Goal: Task Accomplishment & Management: Complete application form

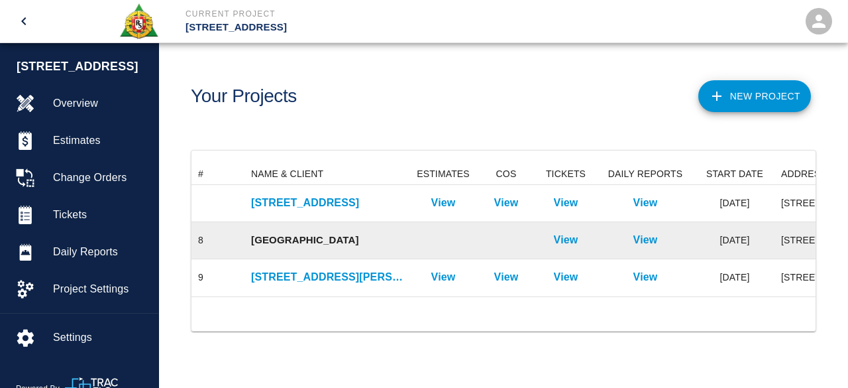
scroll to position [133, 614]
click at [561, 242] on p "View" at bounding box center [566, 240] width 25 height 16
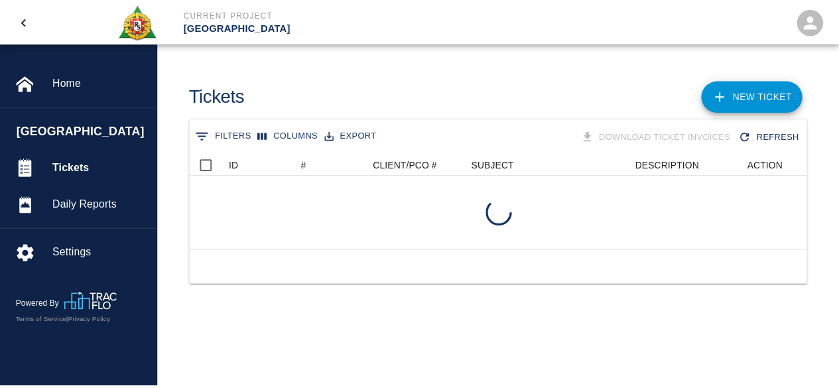
scroll to position [95, 614]
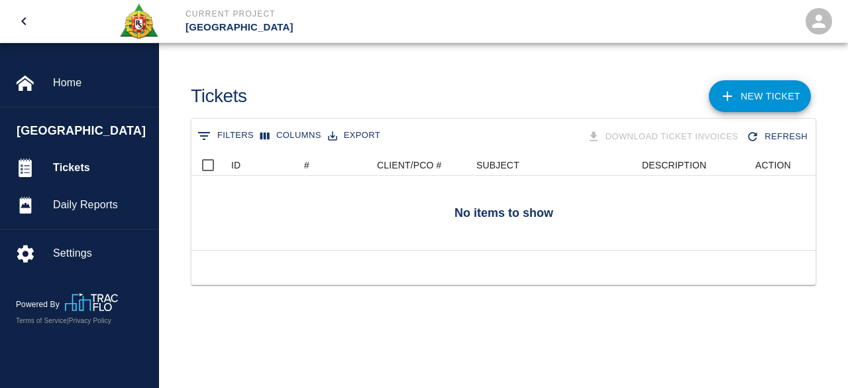
click at [760, 99] on link "NEW TICKET" at bounding box center [760, 96] width 102 height 32
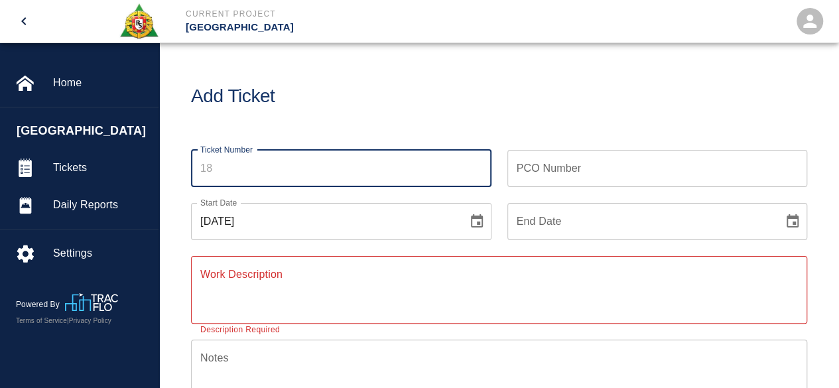
click at [216, 173] on input "Ticket Number" at bounding box center [341, 168] width 300 height 37
type input "18"
click at [793, 222] on icon "Choose date" at bounding box center [792, 220] width 12 height 13
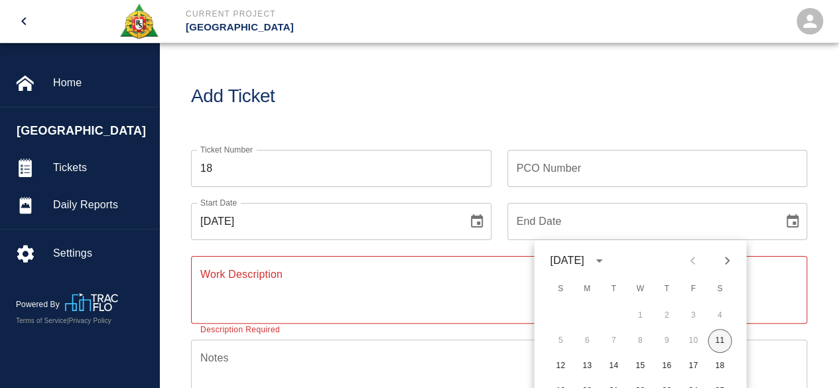
click at [717, 341] on button "11" at bounding box center [719, 341] width 24 height 24
type input "[DATE]"
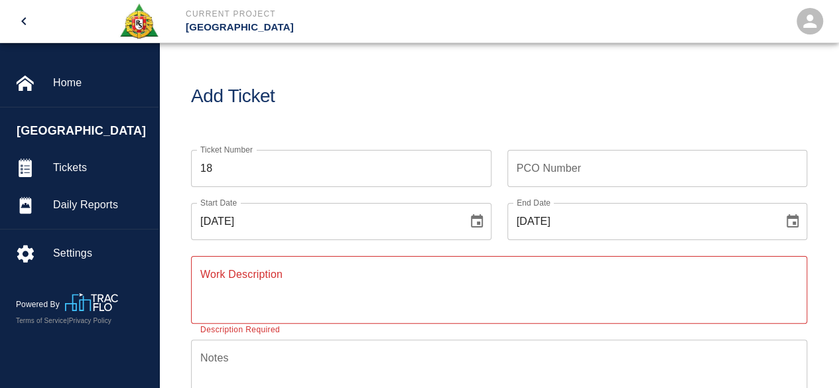
click at [219, 272] on textarea "Work Description" at bounding box center [498, 289] width 597 height 46
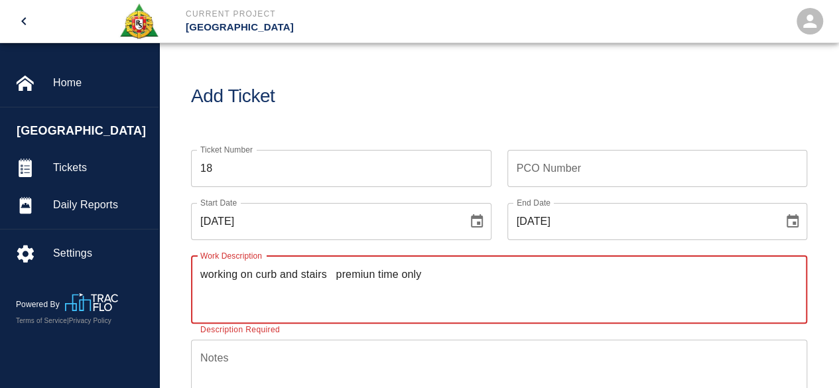
type textarea "working on curb and stairs premiun time only"
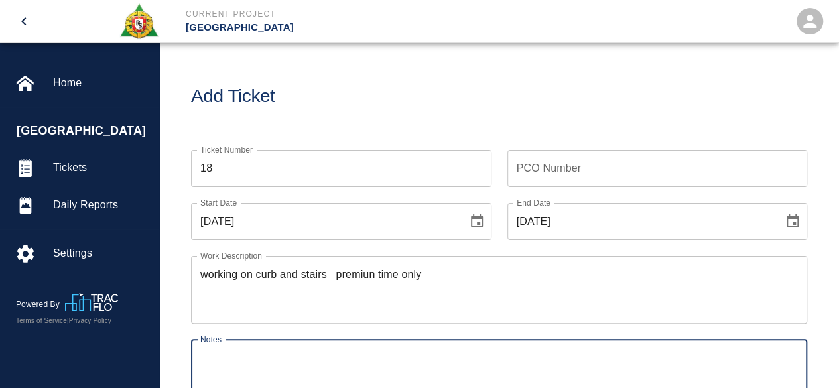
click at [228, 356] on textarea "Notes" at bounding box center [498, 373] width 597 height 46
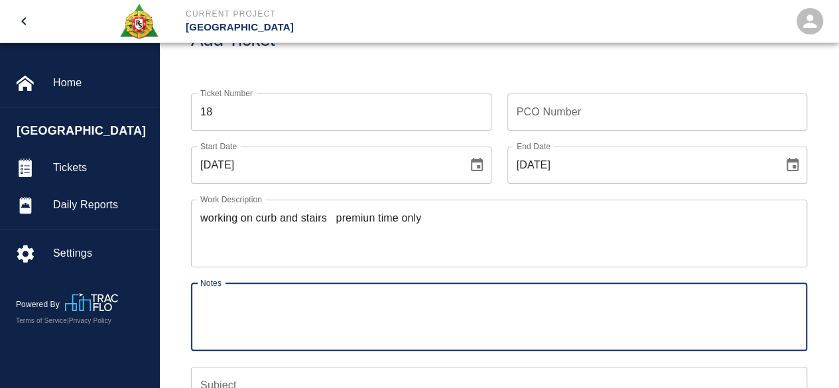
scroll to position [133, 0]
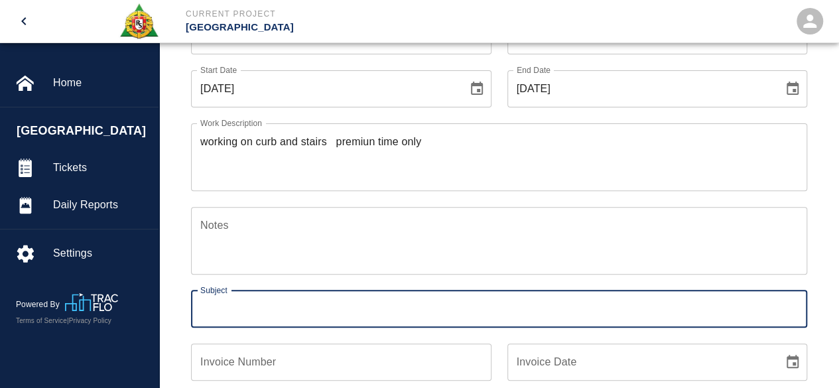
click at [231, 313] on input "Subject" at bounding box center [499, 308] width 616 height 37
click at [225, 303] on input "Subject" at bounding box center [499, 308] width 616 height 37
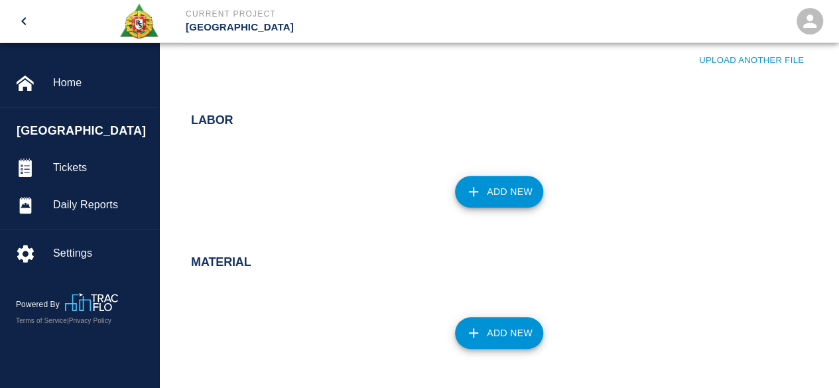
scroll to position [530, 0]
type input "curb and stairs premiun time"
click at [506, 197] on button "Add New" at bounding box center [499, 191] width 88 height 32
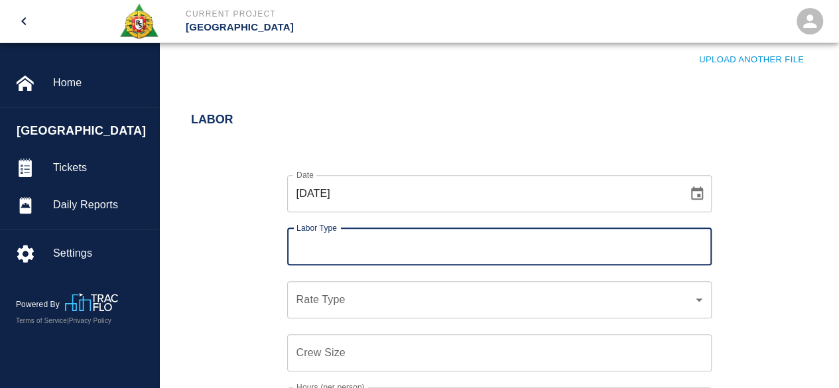
click at [361, 251] on input "Labor Type" at bounding box center [499, 246] width 412 height 25
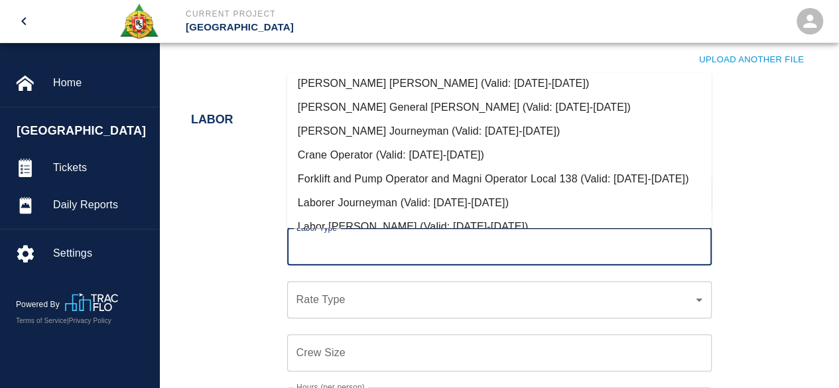
scroll to position [0, 0]
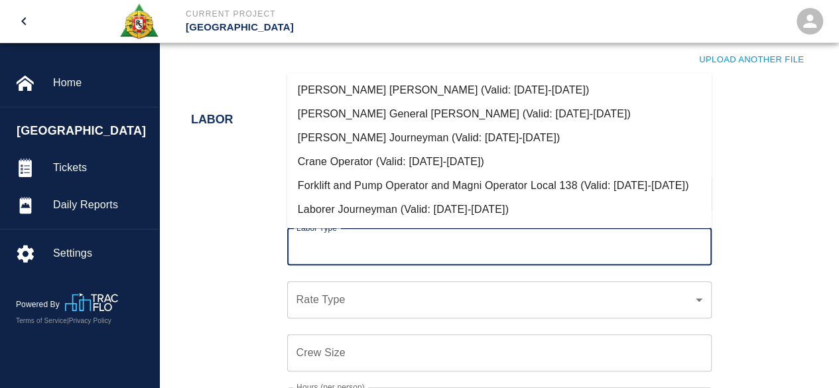
click at [417, 157] on li "Crane Operator (Valid: [DATE]-[DATE])" at bounding box center [499, 162] width 424 height 24
type input "Crane Operator"
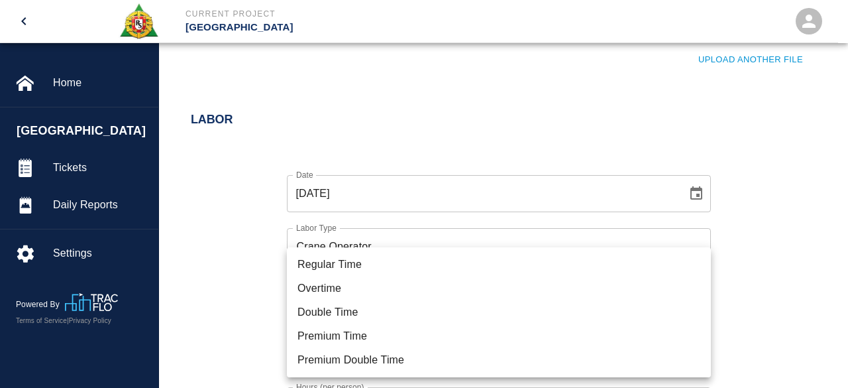
click at [343, 361] on li "Premium Double Time" at bounding box center [499, 360] width 424 height 24
type input "rate_pdt"
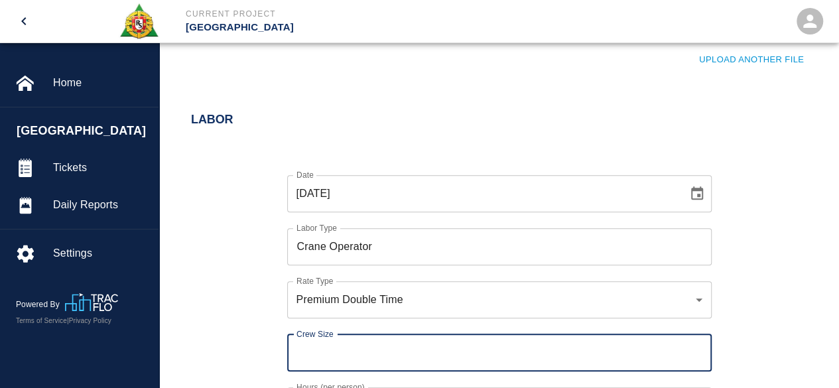
click at [308, 350] on input "Crew Size" at bounding box center [499, 352] width 424 height 37
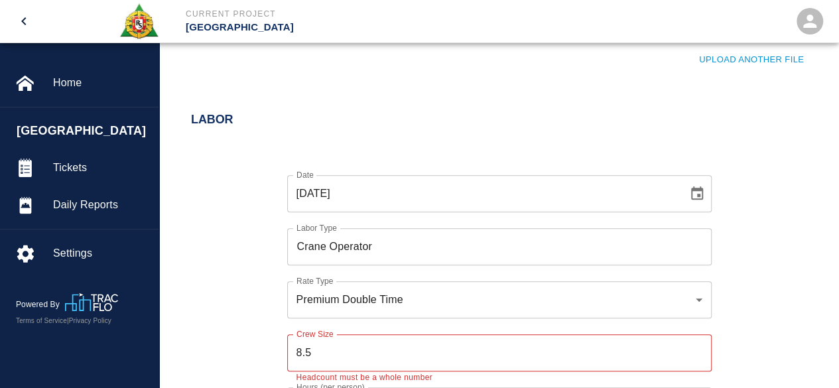
click at [262, 318] on div "Date [DATE] Date Labor Type Crane Operator Labor Type Rate Type Premium Double …" at bounding box center [491, 309] width 632 height 311
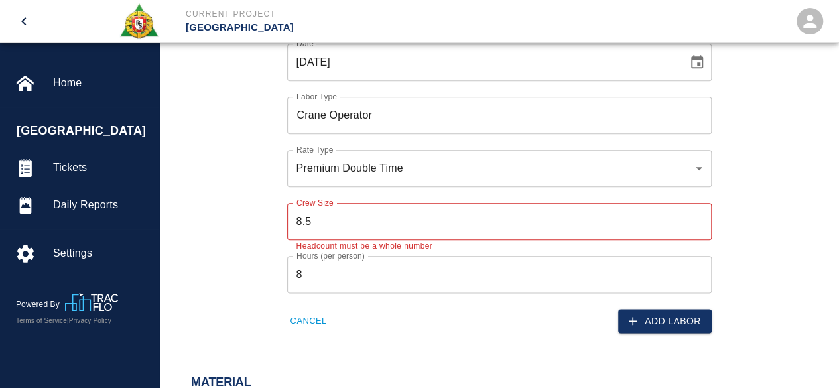
scroll to position [663, 0]
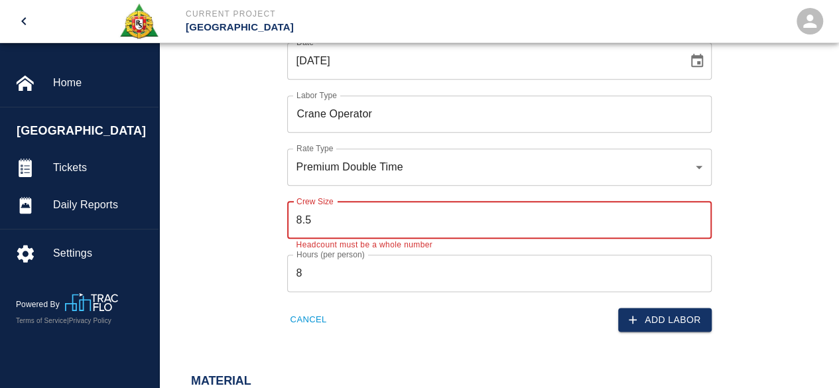
drag, startPoint x: 342, startPoint y: 225, endPoint x: 331, endPoint y: 224, distance: 11.3
click at [341, 225] on input "8.5" at bounding box center [499, 220] width 424 height 37
type input "8"
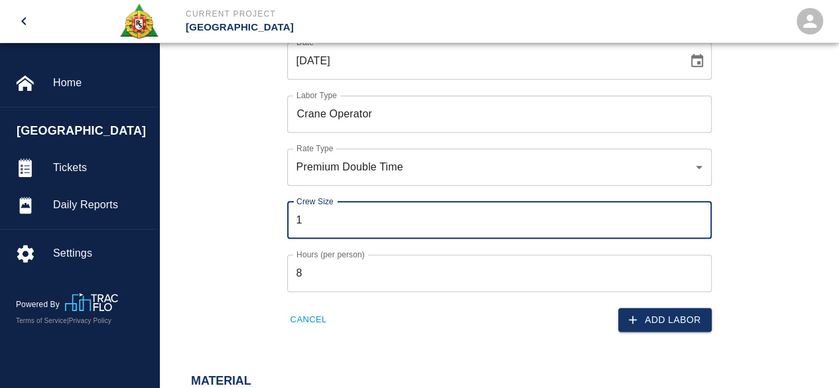
type input "1"
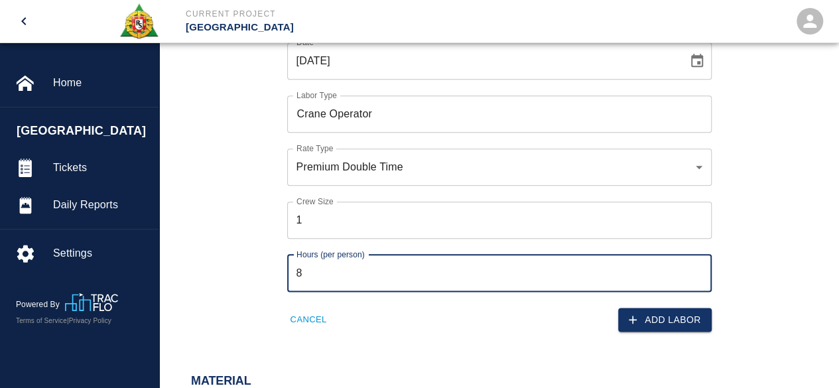
click at [318, 274] on input "8" at bounding box center [499, 273] width 424 height 37
type input "8.5"
click at [660, 318] on button "Add Labor" at bounding box center [664, 320] width 93 height 25
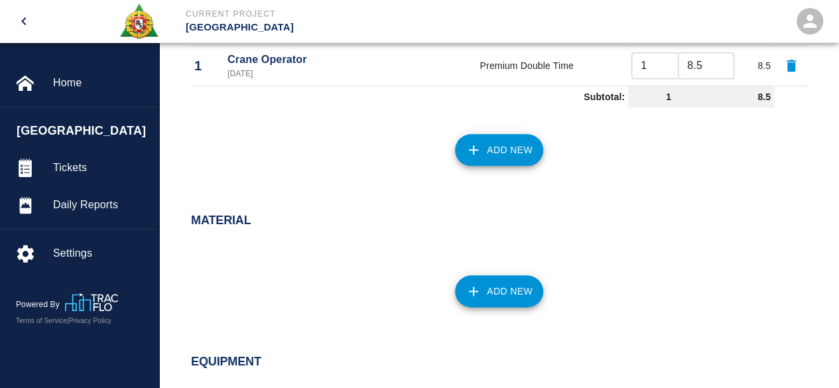
click at [500, 155] on button "Add New" at bounding box center [499, 150] width 88 height 32
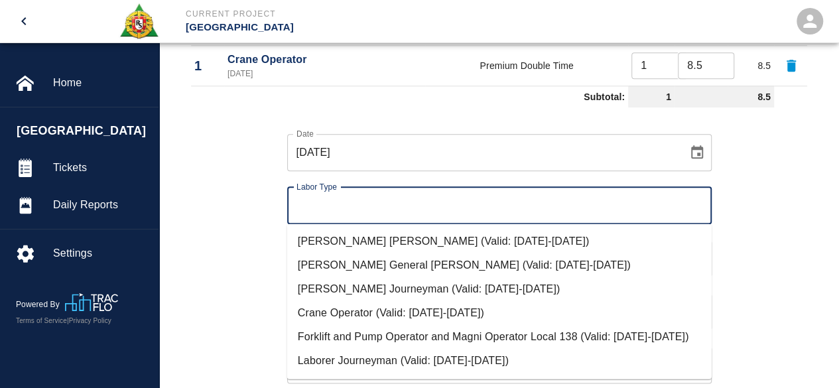
click at [371, 207] on input "Labor Type" at bounding box center [499, 205] width 412 height 25
click at [378, 288] on li "[PERSON_NAME] Journeyman (Valid: [DATE]-[DATE])" at bounding box center [499, 288] width 424 height 24
type input "[PERSON_NAME] Journeyman"
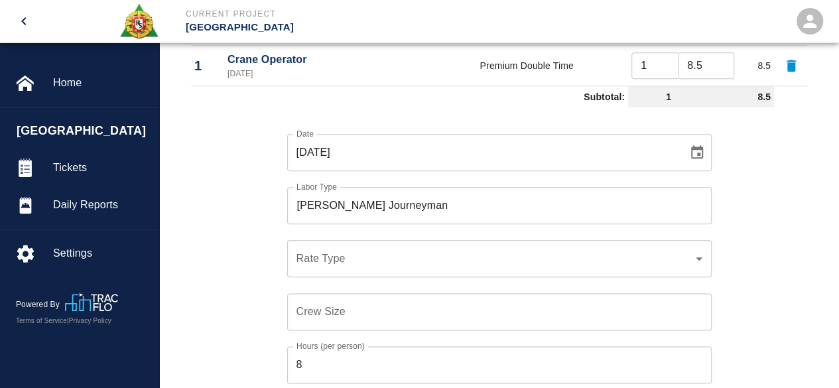
click at [313, 266] on div "​ Rate Type" at bounding box center [499, 258] width 424 height 37
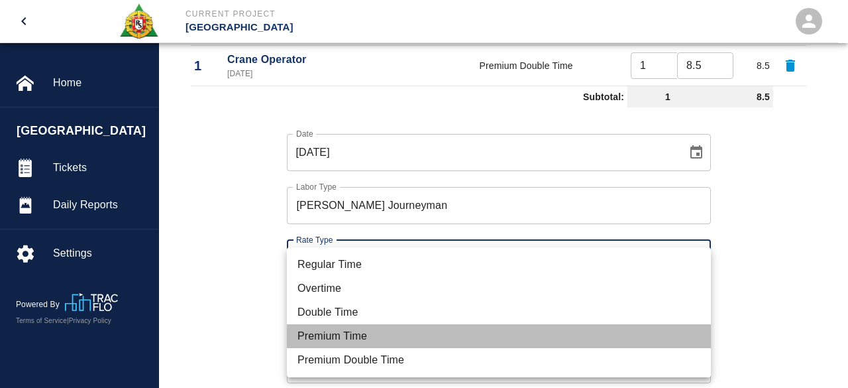
click at [349, 333] on li "Premium Time" at bounding box center [499, 336] width 424 height 24
type input "rate_pot"
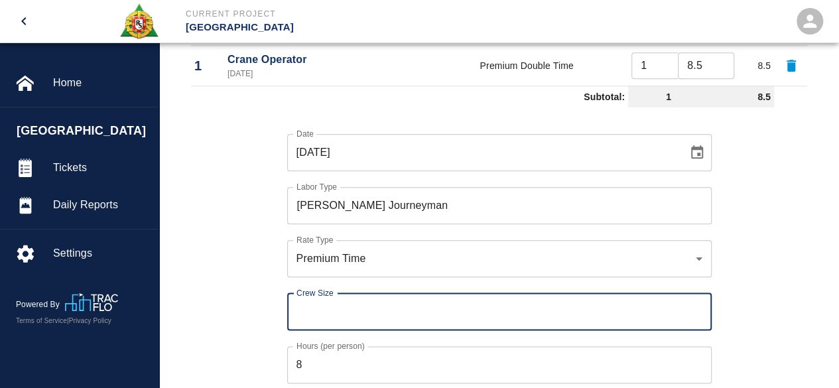
click at [301, 308] on input "Crew Size" at bounding box center [499, 311] width 424 height 37
type input "8"
click at [753, 313] on div "Date [DATE] Date Labor Type [PERSON_NAME] Journeyman Labor Type Rate Type Premi…" at bounding box center [491, 268] width 632 height 311
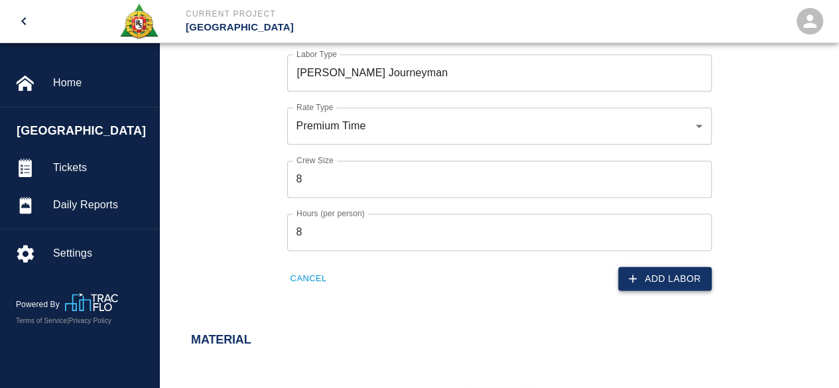
click at [675, 279] on button "Add Labor" at bounding box center [664, 278] width 93 height 25
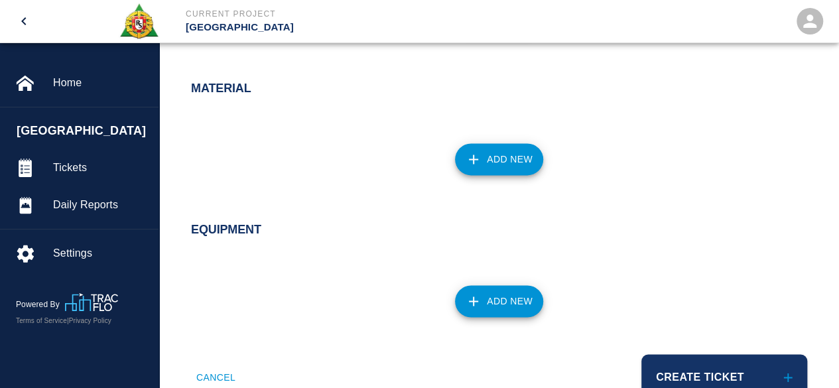
scroll to position [570, 0]
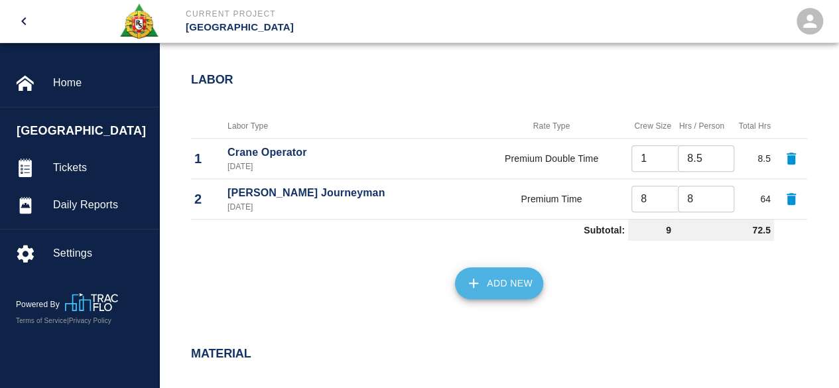
click at [495, 280] on button "Add New" at bounding box center [499, 283] width 88 height 32
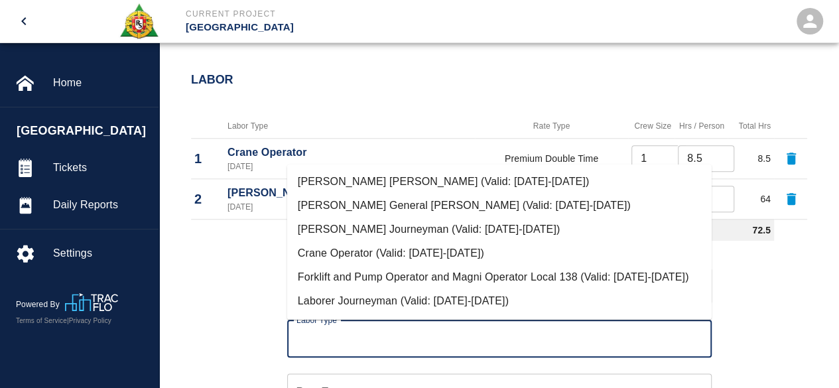
click at [321, 347] on input "Labor Type" at bounding box center [499, 338] width 412 height 25
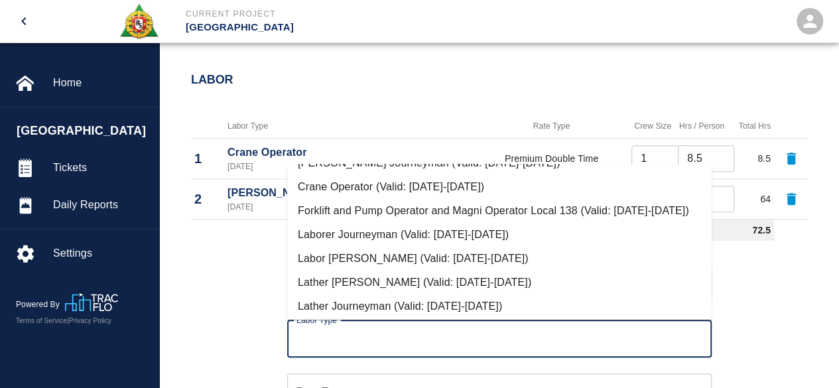
click at [414, 270] on li "Labor [PERSON_NAME] (Valid: [DATE]-[DATE])" at bounding box center [499, 259] width 424 height 24
type input "Labor [PERSON_NAME]"
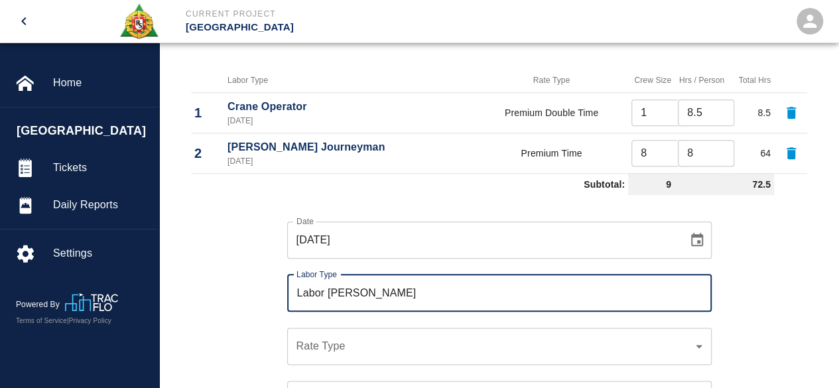
scroll to position [636, 0]
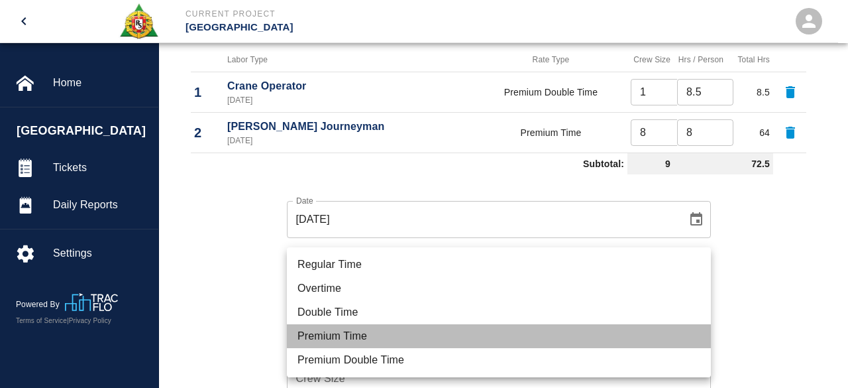
click at [321, 333] on li "Premium Time" at bounding box center [499, 336] width 424 height 24
type input "rate_pot"
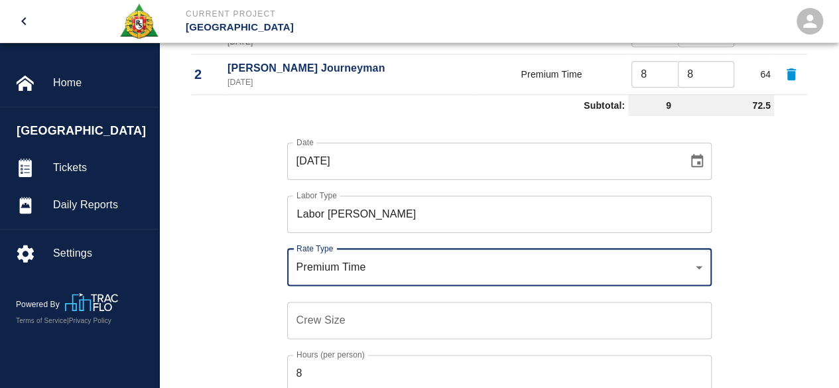
scroll to position [769, 0]
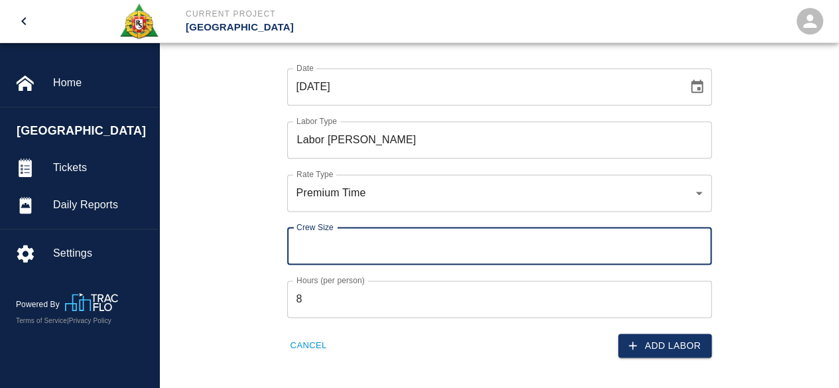
click at [310, 241] on input "Crew Size" at bounding box center [499, 245] width 424 height 37
type input "1"
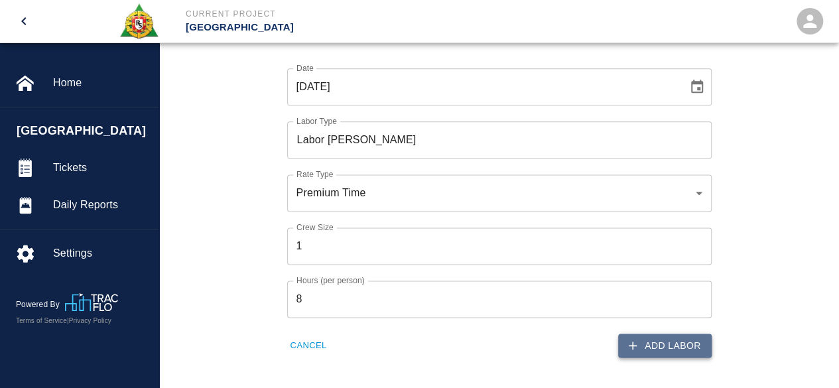
click at [675, 337] on button "Add Labor" at bounding box center [664, 345] width 93 height 25
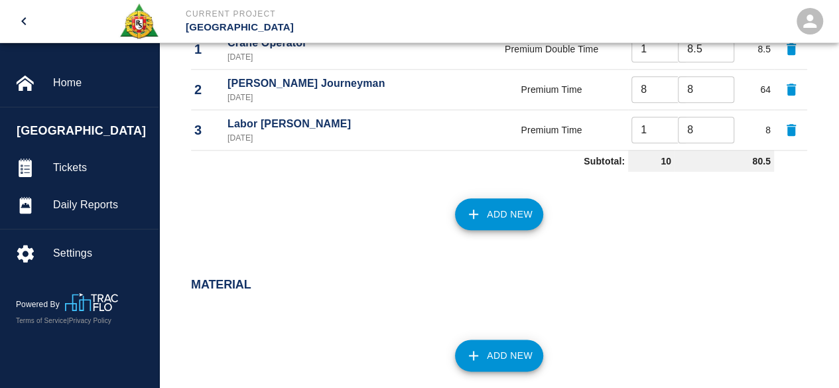
scroll to position [570, 0]
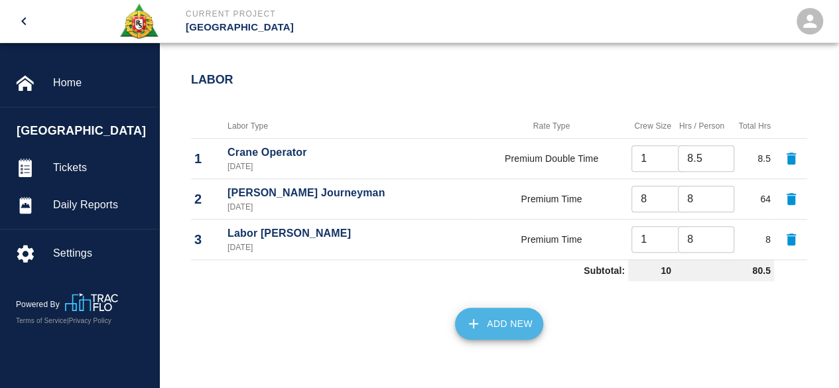
click at [502, 322] on button "Add New" at bounding box center [499, 324] width 88 height 32
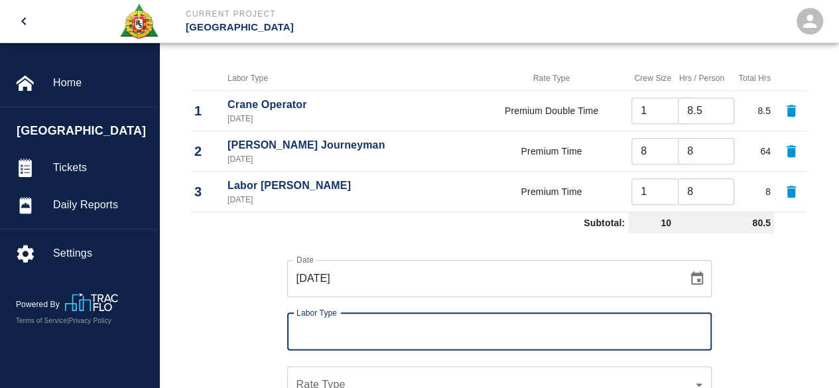
scroll to position [639, 0]
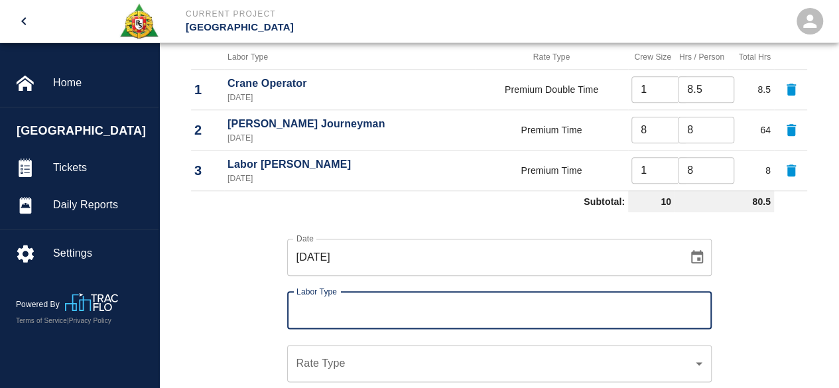
click at [310, 299] on input "Labor Type" at bounding box center [499, 310] width 412 height 25
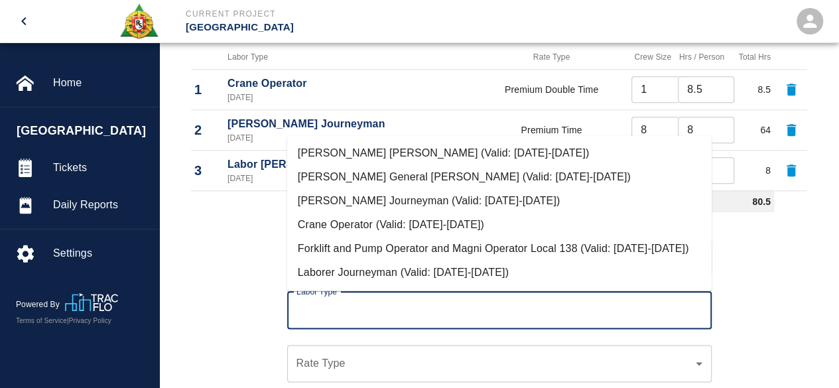
click at [310, 299] on input "Labor Type" at bounding box center [499, 310] width 412 height 25
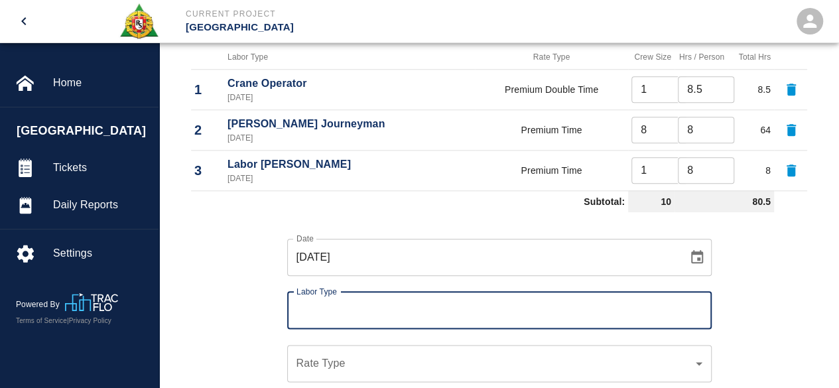
type input "9"
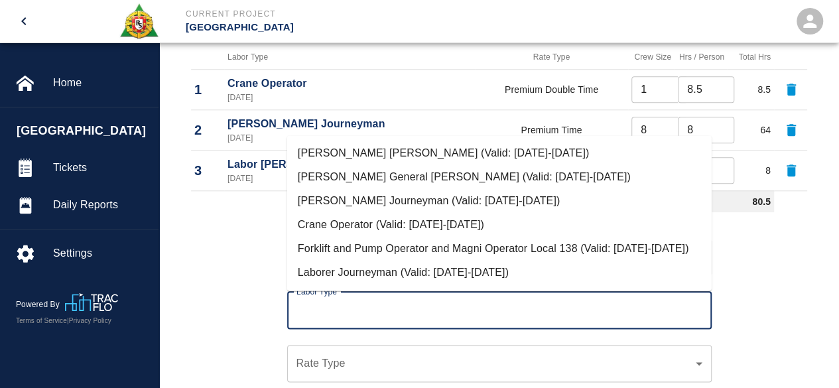
scroll to position [66, 0]
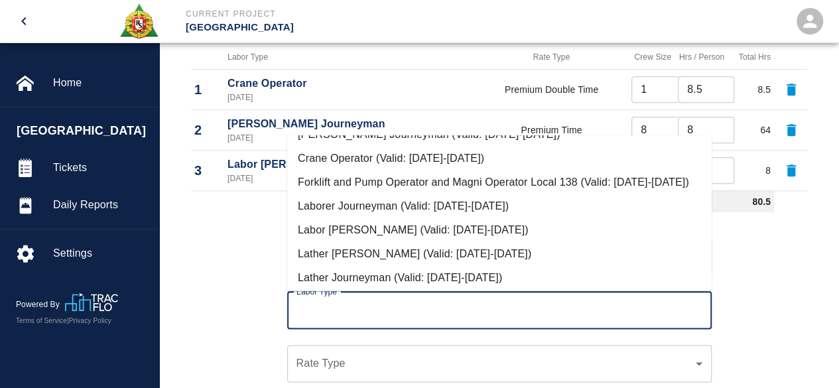
click at [411, 215] on li "Laborer Journeyman (Valid: [DATE]-[DATE])" at bounding box center [499, 206] width 424 height 24
type input "Laborer Journeyman"
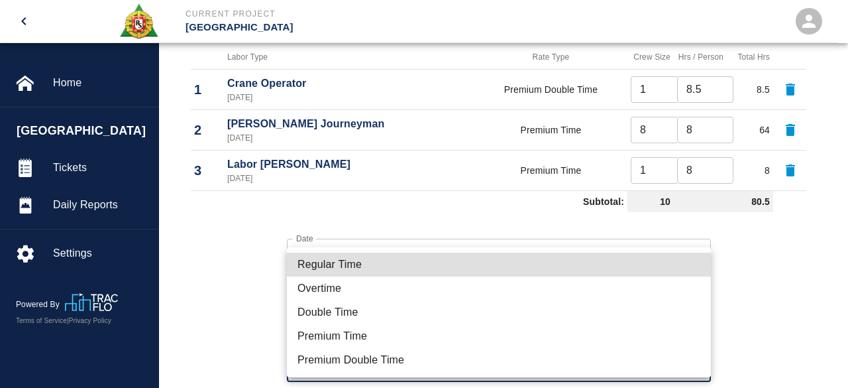
click at [332, 338] on li "Premium Time" at bounding box center [499, 336] width 424 height 24
type input "rate_pot"
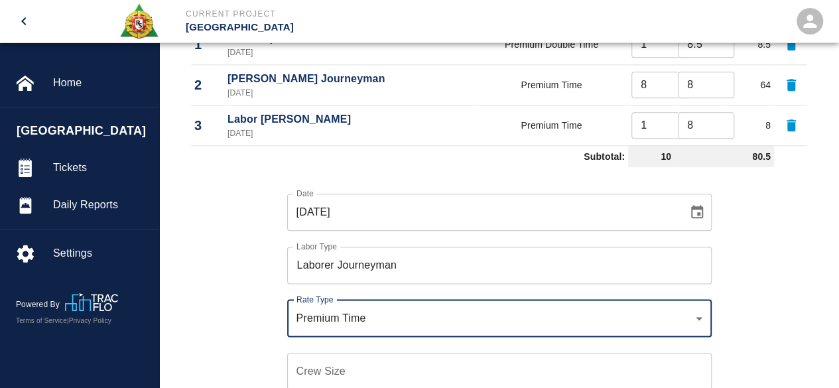
scroll to position [772, 0]
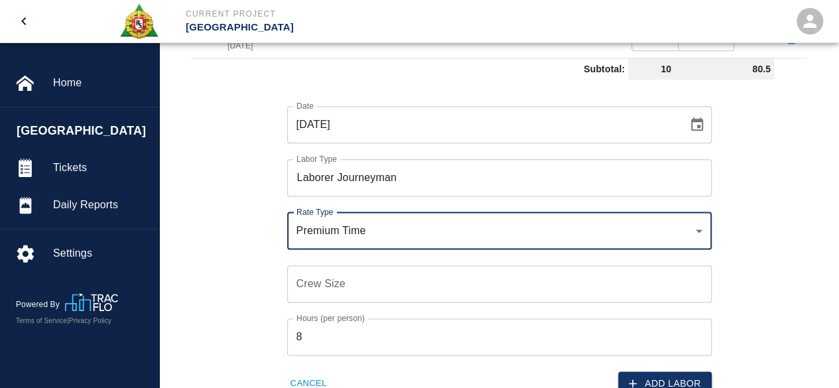
click at [304, 278] on div "Crew Size Crew Size" at bounding box center [499, 283] width 424 height 37
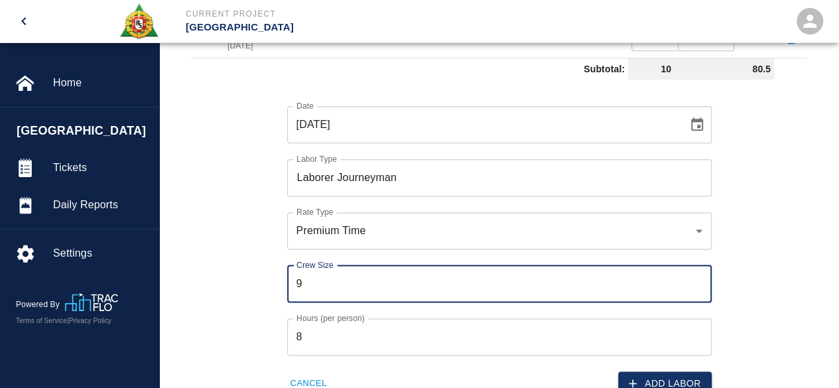
type input "9"
click at [202, 266] on div "Date [DATE] Date Labor Type Laborer Journeyman Labor Type Rate Type Premium Tim…" at bounding box center [491, 240] width 632 height 311
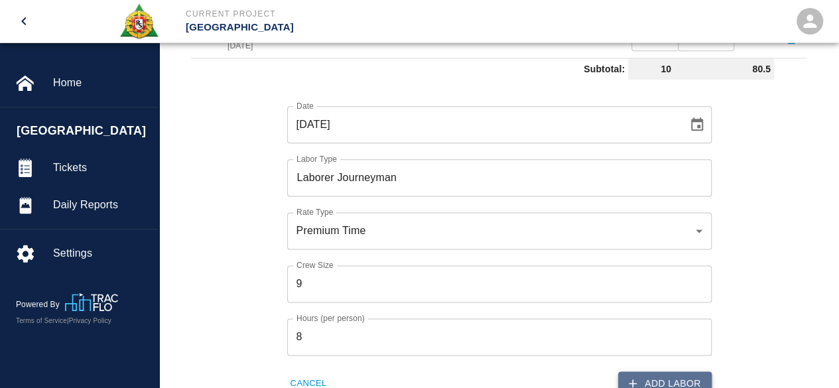
click at [661, 372] on button "Add Labor" at bounding box center [664, 383] width 93 height 25
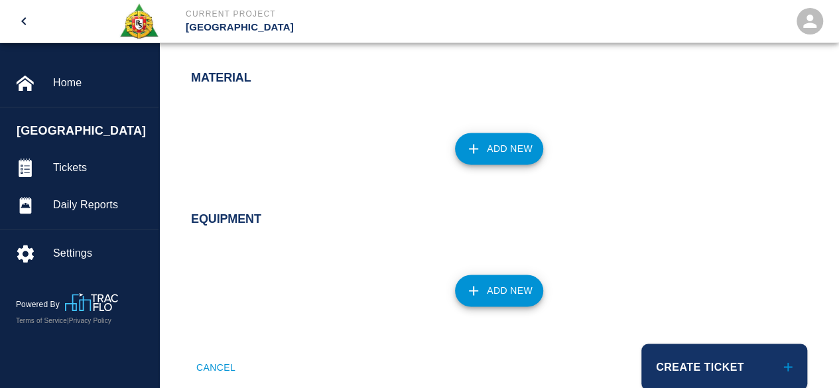
scroll to position [959, 0]
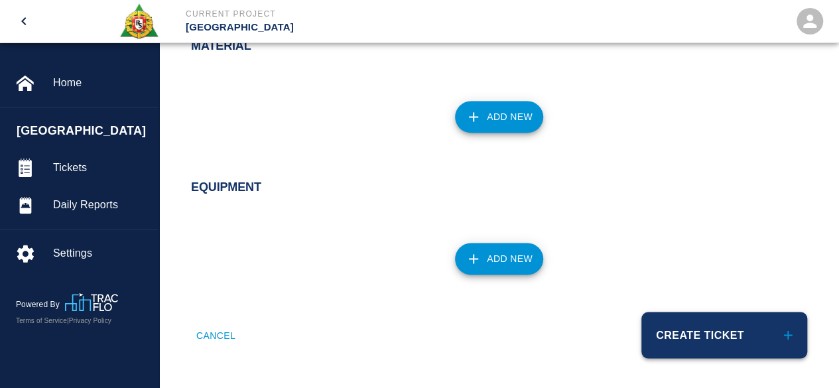
click at [688, 325] on button "Create Ticket" at bounding box center [724, 335] width 166 height 46
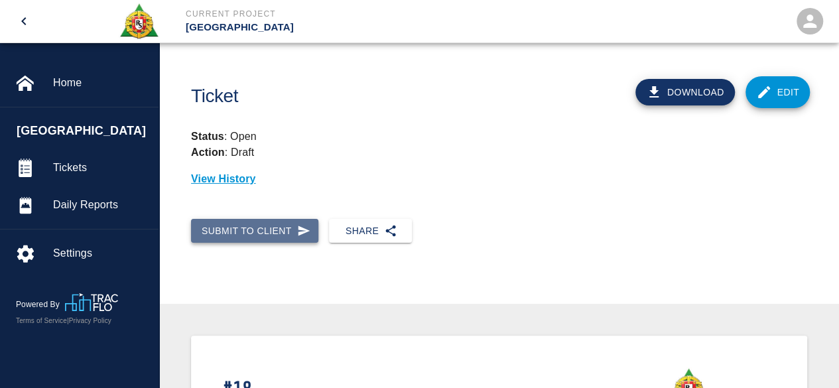
click at [251, 234] on button "Submit to Client" at bounding box center [254, 231] width 127 height 25
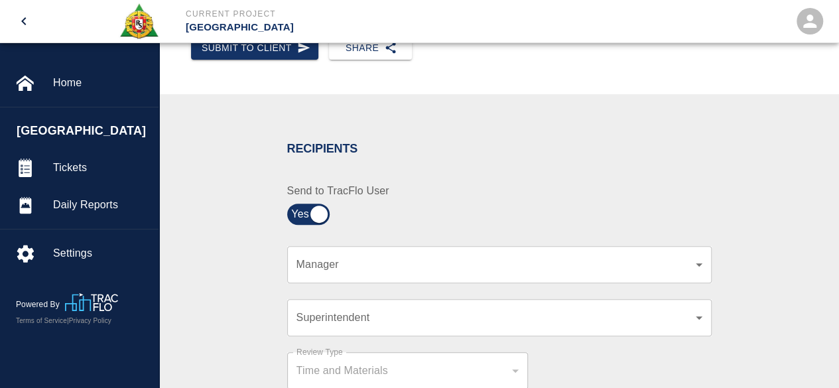
scroll to position [199, 0]
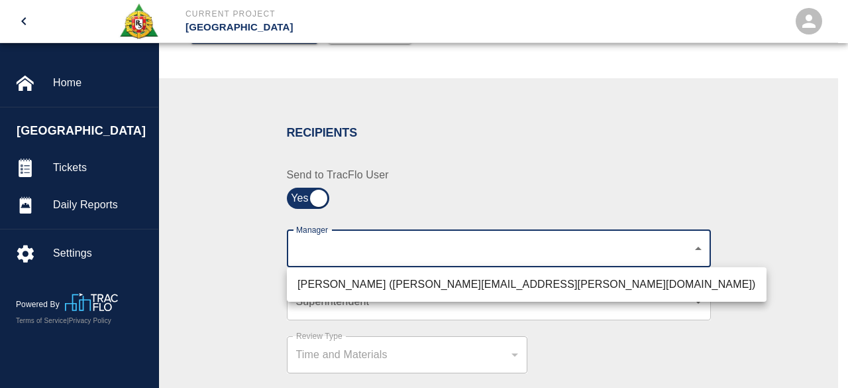
click at [455, 253] on div at bounding box center [424, 194] width 848 height 388
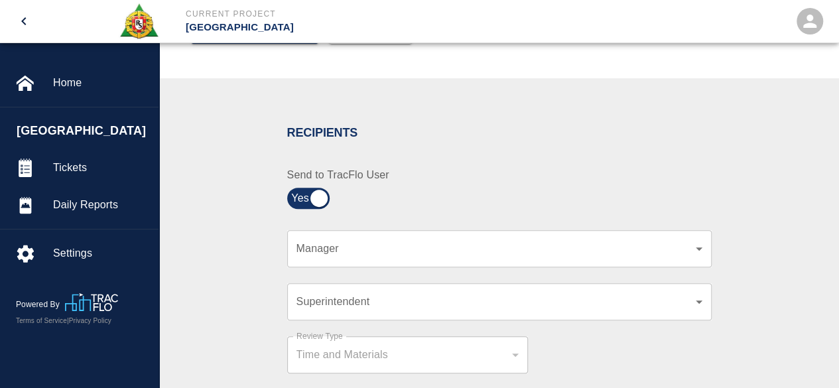
click at [804, 248] on div "Recipients Send to TracFlo User Manager ​ Manager Superintendent ​ Superintende…" at bounding box center [499, 370] width 616 height 520
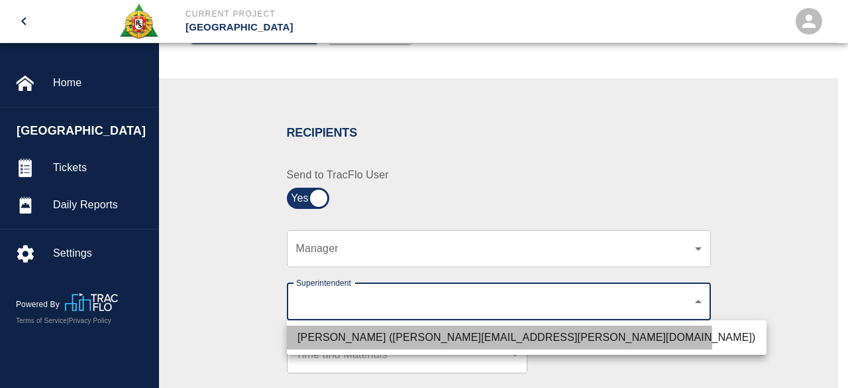
click at [427, 339] on li "[PERSON_NAME] ([PERSON_NAME][EMAIL_ADDRESS][PERSON_NAME][DOMAIN_NAME])" at bounding box center [527, 337] width 480 height 24
type input "607e8b2f-6e2b-4864-a614-ca92a3a6e287"
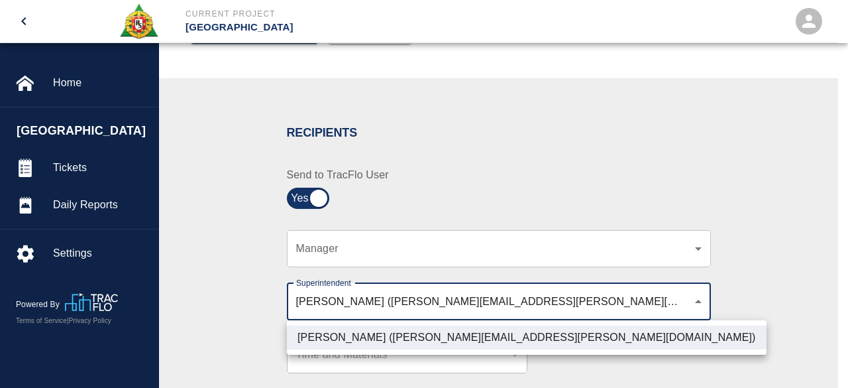
click at [802, 293] on div at bounding box center [424, 194] width 848 height 388
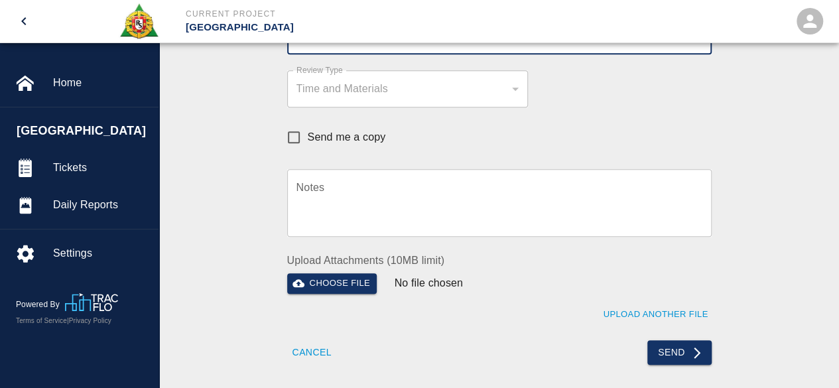
scroll to position [597, 0]
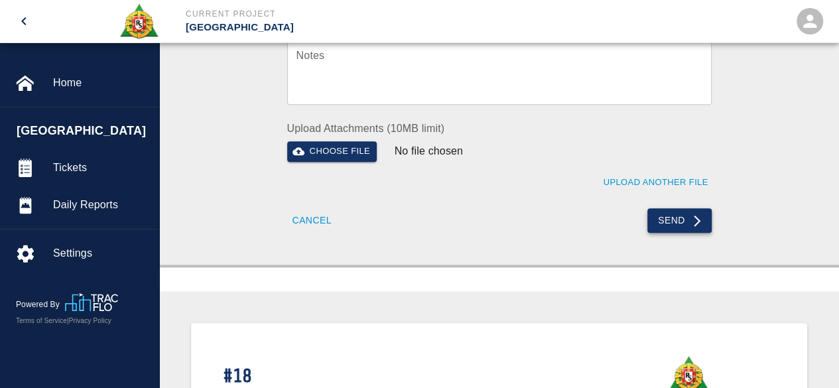
click at [677, 219] on button "Send" at bounding box center [679, 220] width 64 height 25
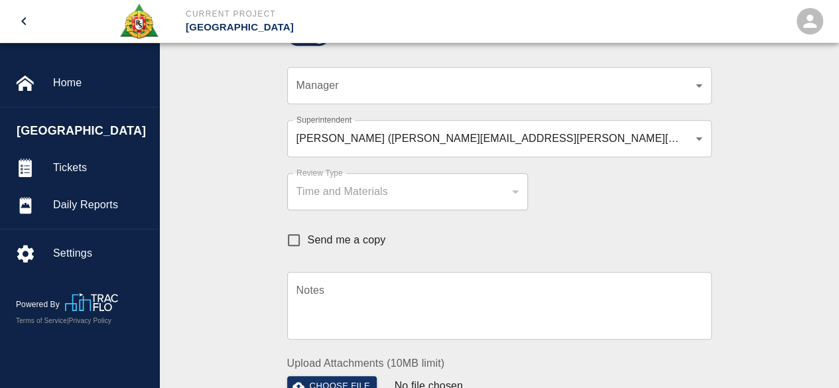
scroll to position [265, 0]
